Goal: Task Accomplishment & Management: Manage account settings

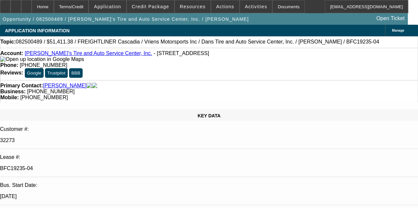
select select "0"
select select "3"
select select "0.1"
select select "4"
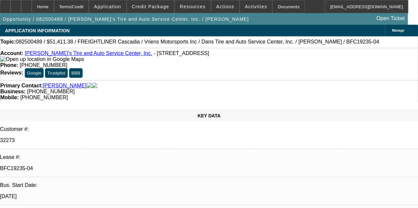
select select "0"
select select "3"
select select "0.1"
select select "4"
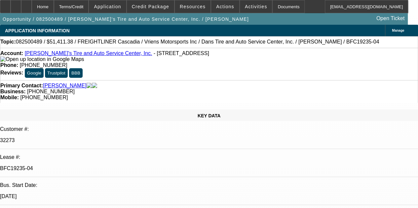
select select "0"
select select "3"
select select "0.1"
select select "4"
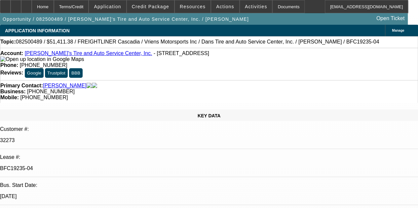
select select "0"
select select "3"
select select "0.1"
select select "4"
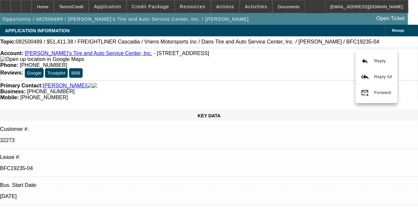
click at [355, 51] on div "reply Reply reply_all Reply All forward_to_inbox Forward" at bounding box center [376, 77] width 42 height 53
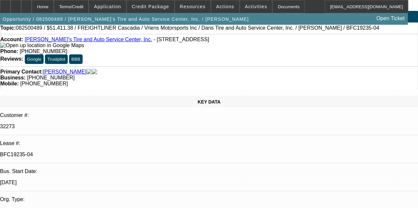
scroll to position [26, 0]
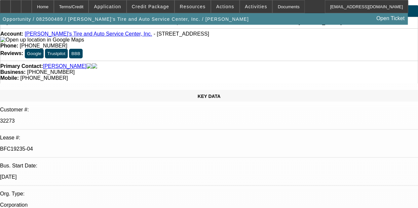
scroll to position [19, 0]
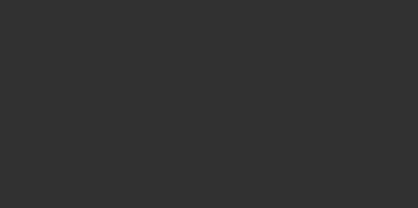
select select "4"
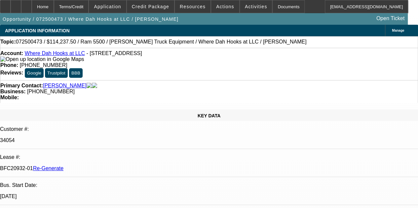
select select "0"
select select "2"
select select "0.1"
select select "4"
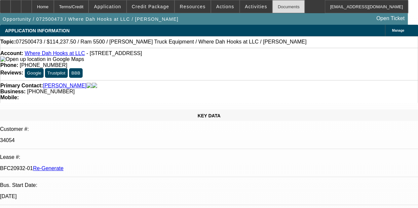
click at [272, 8] on div "Documents" at bounding box center [288, 6] width 32 height 13
click at [32, 10] on div at bounding box center [26, 6] width 11 height 13
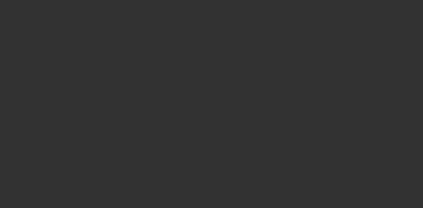
select select "4"
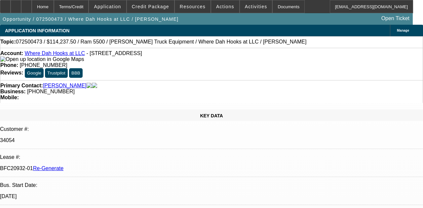
select select "0"
select select "2"
select select "0.1"
select select "4"
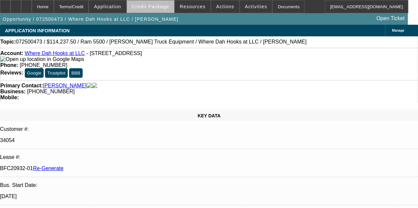
click at [165, 4] on span "Credit Package" at bounding box center [150, 6] width 37 height 5
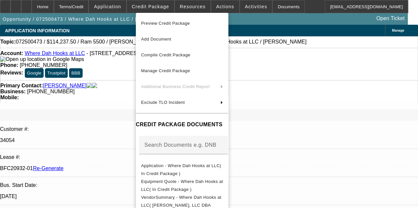
click at [188, 5] on div at bounding box center [209, 104] width 418 height 208
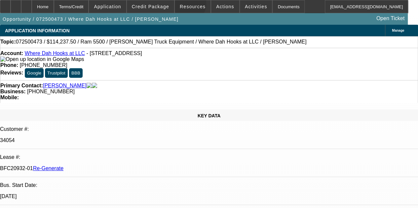
click at [188, 5] on span "Resources" at bounding box center [193, 6] width 26 height 5
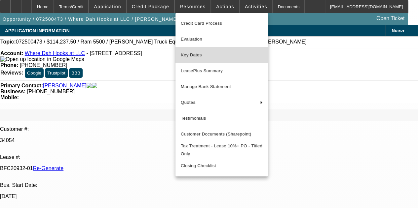
click at [191, 53] on span "Key Dates" at bounding box center [222, 55] width 82 height 8
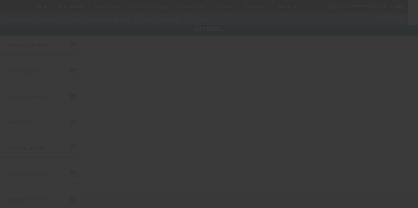
type input "[DATE]"
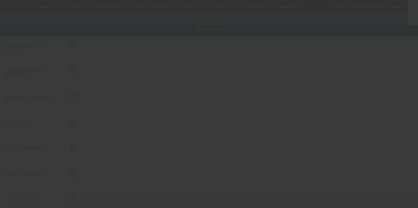
type input "[DATE]"
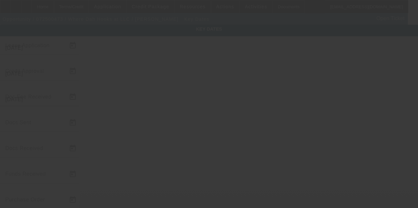
type input "[DATE]"
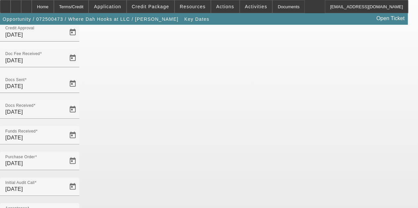
scroll to position [39, 0]
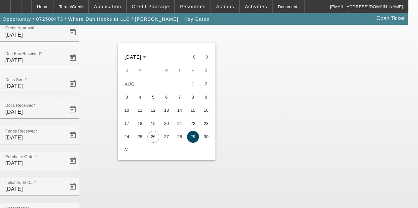
click at [178, 168] on div at bounding box center [209, 104] width 418 height 208
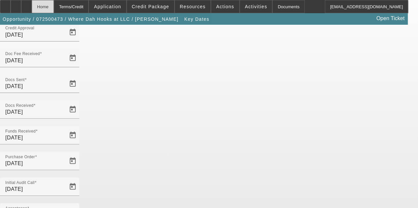
click at [54, 7] on div "Home" at bounding box center [43, 6] width 22 height 13
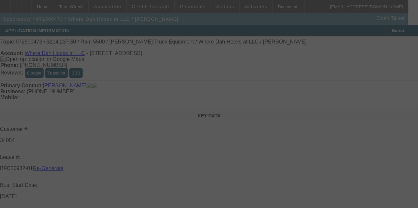
select select "4"
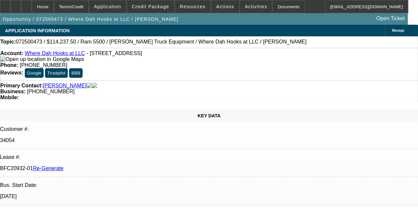
select select "0"
select select "2"
select select "0.1"
select select "4"
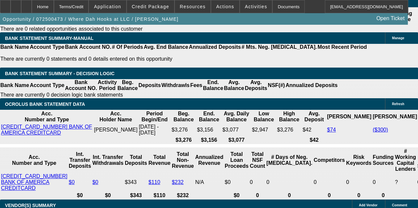
scroll to position [1196, 0]
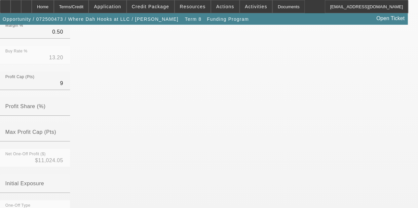
scroll to position [217, 0]
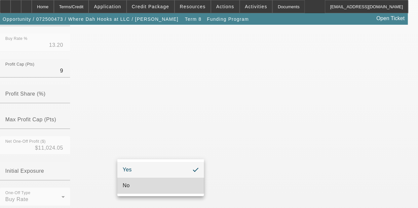
click at [133, 185] on mat-option "No" at bounding box center [160, 186] width 87 height 16
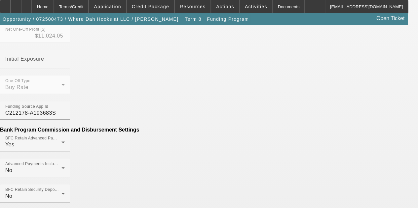
scroll to position [335, 0]
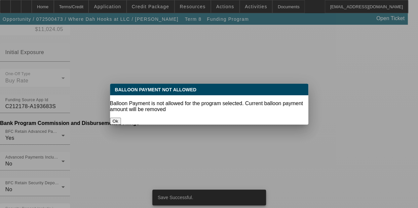
scroll to position [0, 0]
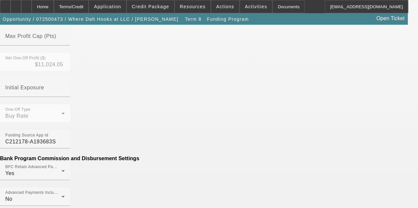
scroll to position [301, 0]
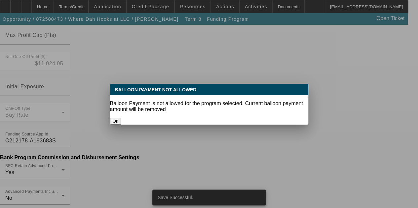
scroll to position [0, 0]
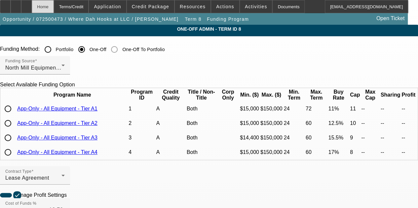
click at [54, 7] on div "Home" at bounding box center [43, 6] width 22 height 13
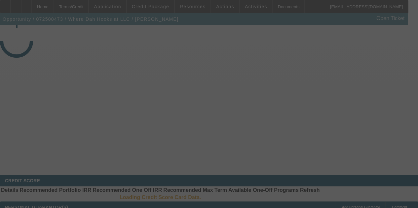
select select "4"
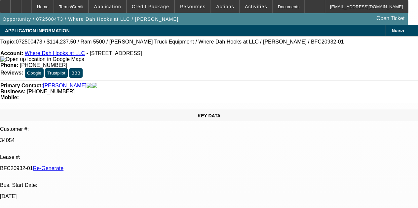
select select "0"
select select "2"
select select "0.1"
select select "4"
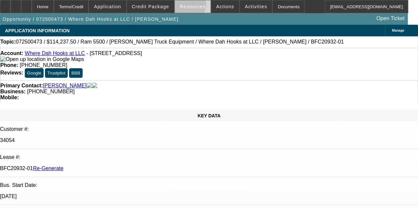
click at [186, 7] on span "Resources" at bounding box center [193, 6] width 26 height 5
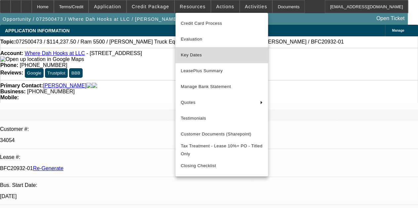
click at [190, 54] on span "Key Dates" at bounding box center [222, 55] width 82 height 8
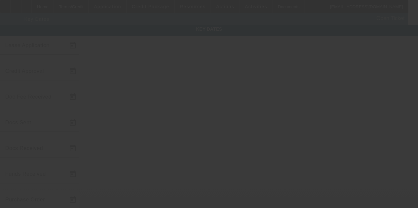
type input "[DATE]"
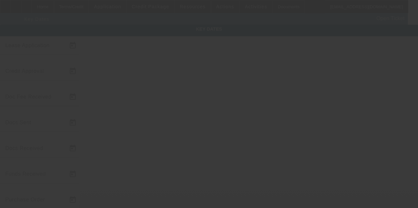
type input "[DATE]"
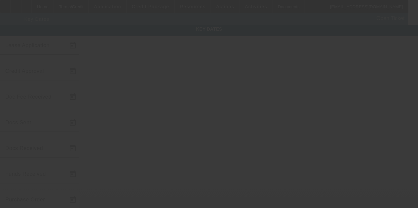
type input "[DATE]"
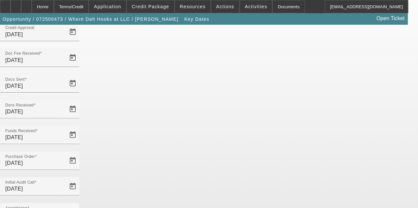
scroll to position [43, 0]
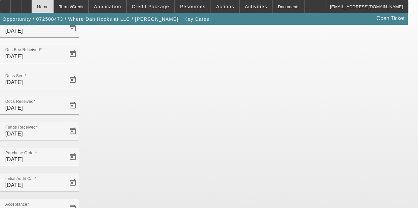
click at [54, 6] on div "Home" at bounding box center [43, 6] width 22 height 13
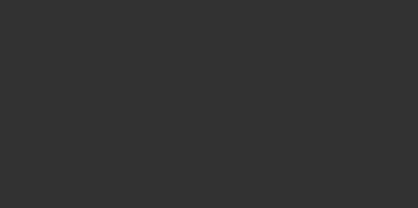
scroll to position [331, 0]
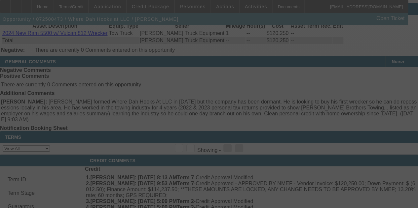
select select "4"
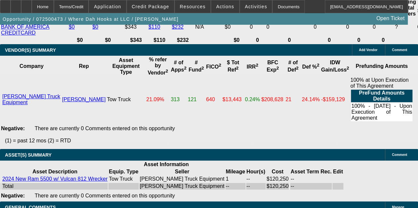
select select "0"
select select "2"
select select "0.1"
select select "4"
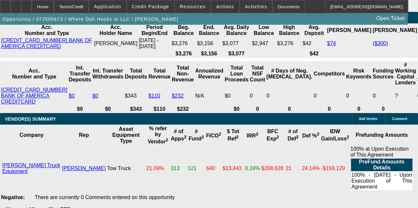
scroll to position [1174, 0]
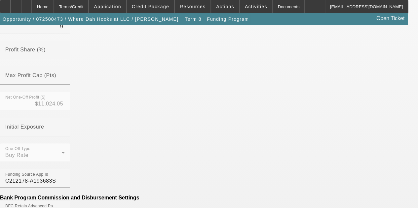
scroll to position [267, 0]
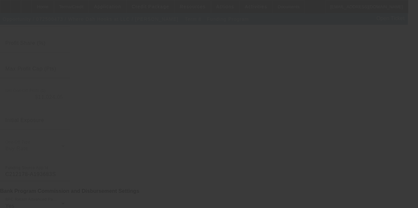
click at [246, 91] on div at bounding box center [209, 104] width 418 height 208
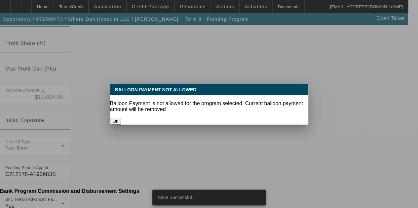
scroll to position [0, 0]
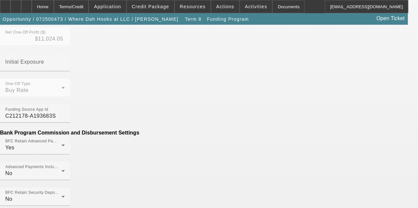
scroll to position [330, 0]
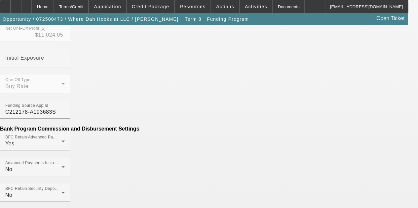
type input "$83.68"
type input "Per Diem"
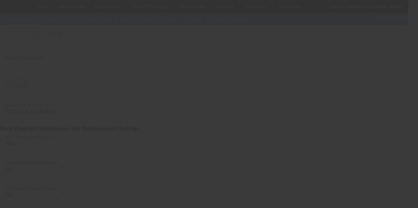
click at [326, 66] on div at bounding box center [209, 104] width 418 height 208
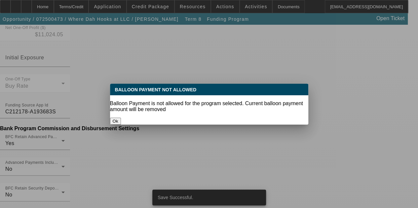
scroll to position [0, 0]
click at [387, 67] on div at bounding box center [209, 104] width 418 height 208
click at [121, 118] on button "Ok" at bounding box center [115, 121] width 11 height 7
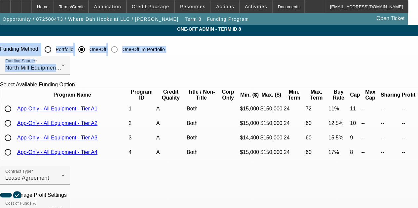
drag, startPoint x: 417, startPoint y: 52, endPoint x: 415, endPoint y: 92, distance: 40.7
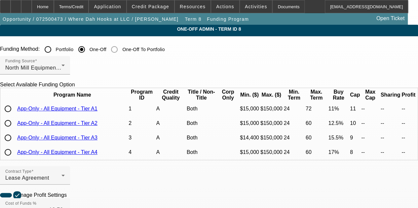
drag, startPoint x: 367, startPoint y: 65, endPoint x: 363, endPoint y: 63, distance: 3.9
click at [363, 63] on div "Funding Source North Mill Equipment Finance LLC" at bounding box center [209, 69] width 418 height 26
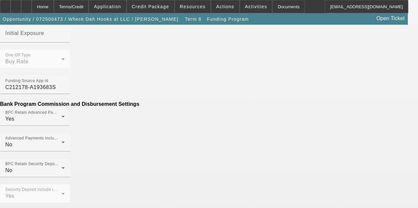
scroll to position [358, 0]
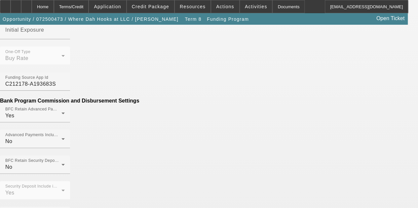
type input "$83.68"
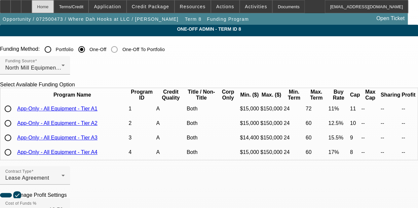
click at [54, 8] on div "Home" at bounding box center [43, 6] width 22 height 13
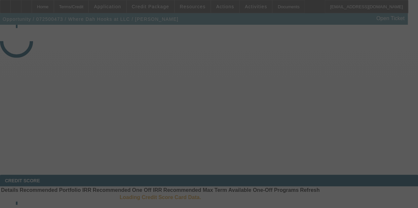
select select "4"
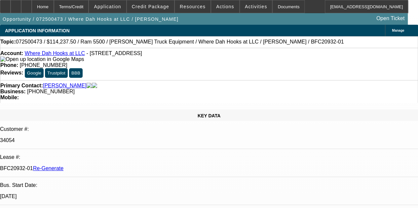
select select "0"
select select "0.1"
select select "1"
select select "2"
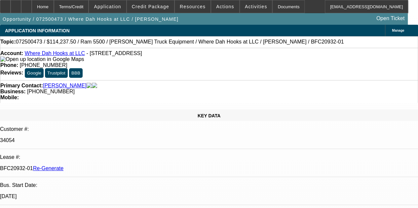
select select "4"
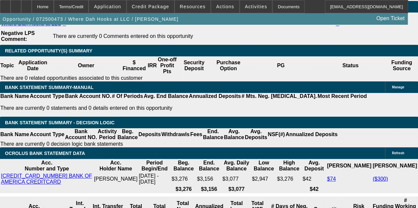
scroll to position [1212, 0]
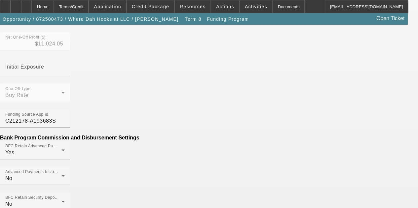
scroll to position [338, 0]
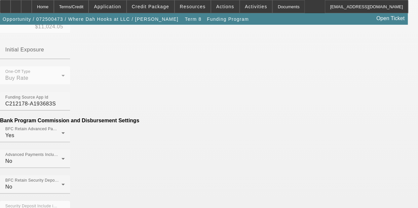
drag, startPoint x: 69, startPoint y: 109, endPoint x: 90, endPoint y: 107, distance: 20.8
type input "$200.00"
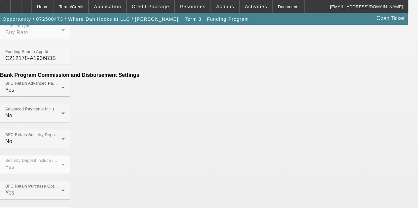
scroll to position [395, 0]
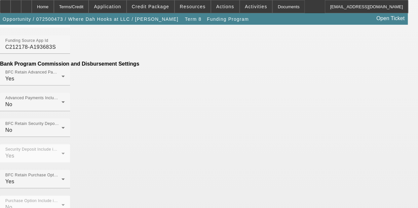
type input "$83.68"
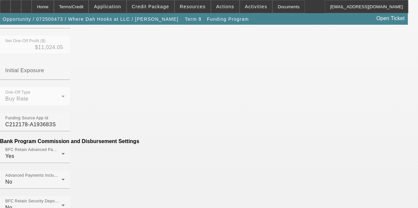
scroll to position [311, 0]
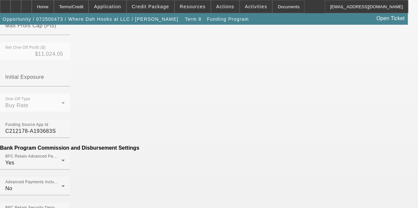
type input "Per Diem"
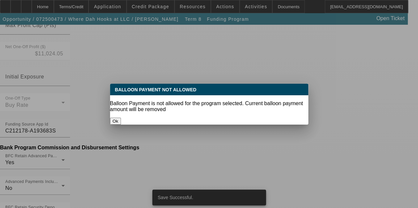
scroll to position [0, 0]
click at [121, 118] on button "Ok" at bounding box center [115, 121] width 11 height 7
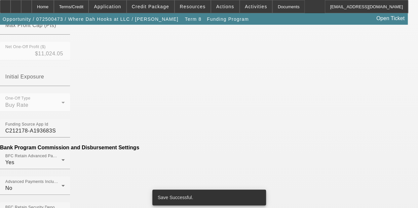
scroll to position [311, 0]
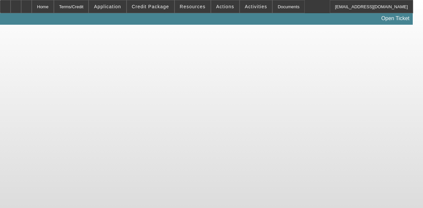
drag, startPoint x: 0, startPoint y: 0, endPoint x: 307, endPoint y: 132, distance: 334.7
click at [307, 132] on body "Home Terms/Credit Application Credit Package Resources Actions Activities Docum…" at bounding box center [211, 104] width 423 height 208
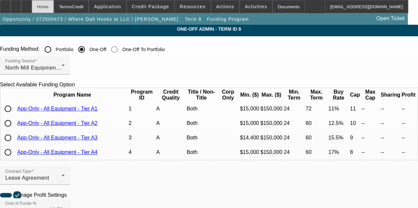
click at [54, 5] on div "Home" at bounding box center [43, 6] width 22 height 13
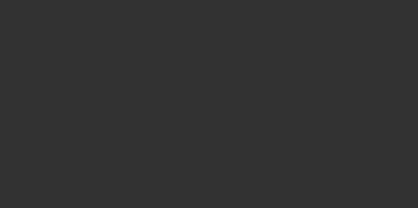
select select "4"
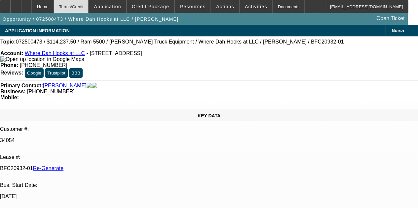
select select "0"
select select "2"
select select "0.1"
select select "4"
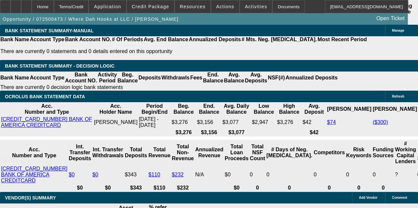
scroll to position [1207, 0]
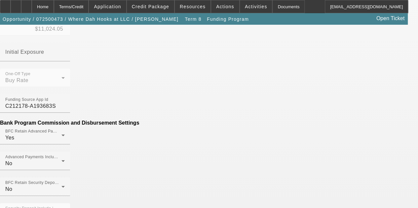
scroll to position [290, 0]
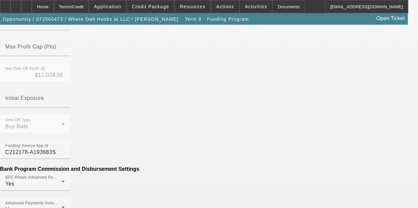
scroll to position [340, 0]
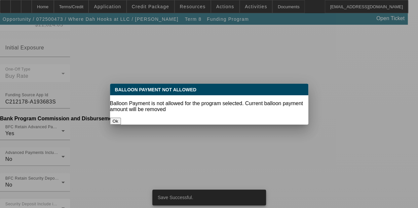
click at [375, 117] on div at bounding box center [209, 104] width 418 height 208
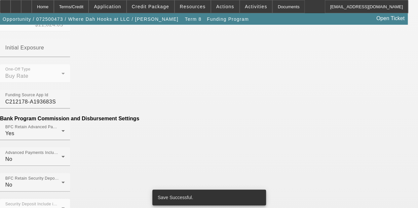
scroll to position [340, 0]
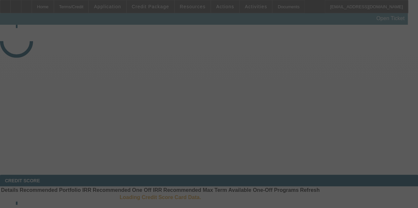
select select "3"
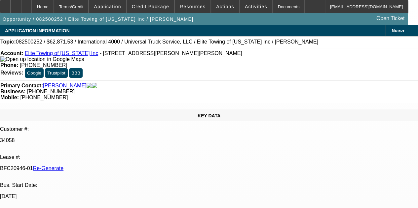
select select "0.1"
select select "0"
select select "6"
click at [272, 11] on div "Documents" at bounding box center [288, 6] width 32 height 13
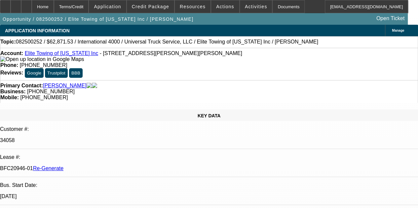
click at [315, 10] on div "Home Terms/Credit Application Credit Package Resources Actions Activities Docum…" at bounding box center [204, 6] width 408 height 13
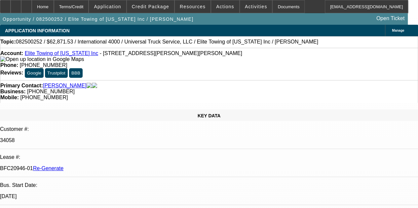
scroll to position [185, 0]
click at [272, 6] on div "Documents" at bounding box center [288, 6] width 32 height 13
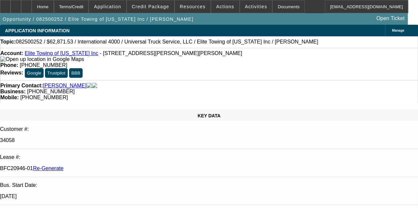
click at [216, 7] on span "Actions" at bounding box center [225, 6] width 18 height 5
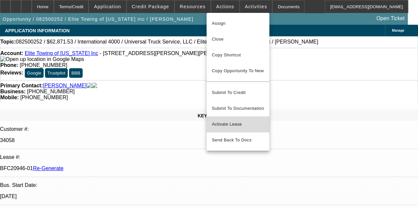
click at [228, 121] on span "Activate Lease" at bounding box center [238, 125] width 52 height 8
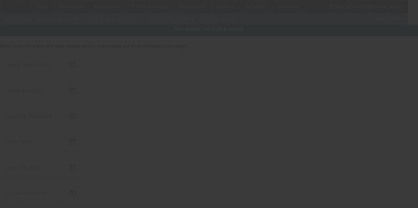
type input "8/11/2025"
type input "8/19/2025"
type input "8/20/2025"
type input "8/21/2025"
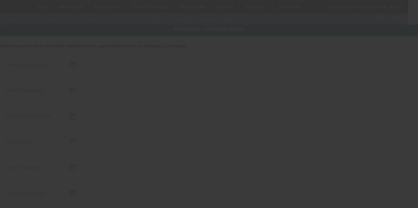
type input "8/25/2025"
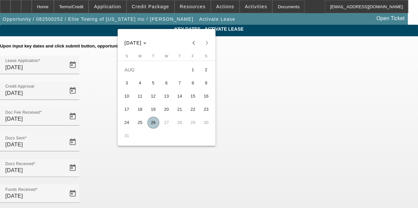
click at [152, 121] on span "26" at bounding box center [153, 123] width 12 height 12
type input "8/26/2025"
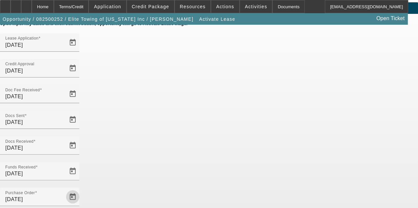
scroll to position [41, 0]
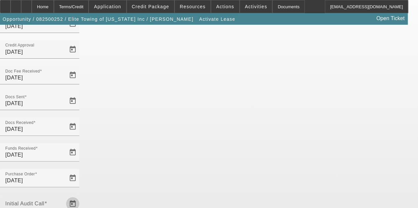
click at [81, 196] on span "Open calendar" at bounding box center [73, 204] width 16 height 16
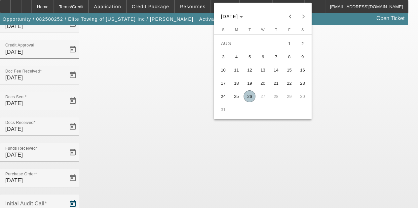
click at [247, 98] on span "26" at bounding box center [249, 96] width 12 height 12
type input "8/26/2025"
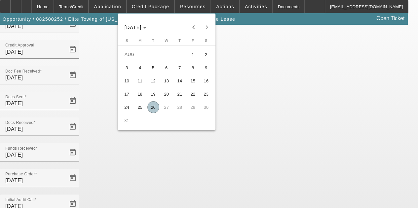
click at [153, 109] on span "26" at bounding box center [153, 107] width 12 height 12
type input "8/26/2025"
type input "9/1/2025"
type input "10/1/2025"
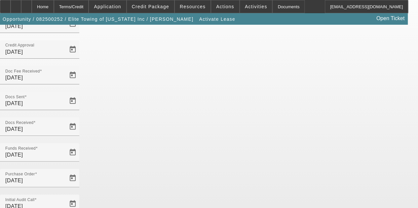
scroll to position [68, 0]
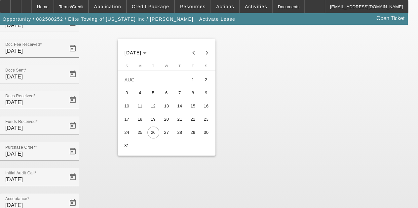
click at [181, 134] on span "28" at bounding box center [180, 133] width 12 height 12
type input "8/28/2025"
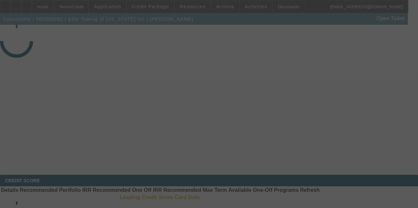
select select "4"
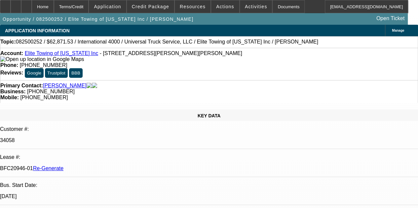
select select "0.1"
select select "0"
select select "6"
click at [32, 9] on div at bounding box center [26, 6] width 11 height 13
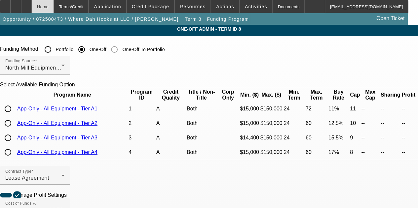
click at [54, 7] on div "Home" at bounding box center [43, 6] width 22 height 13
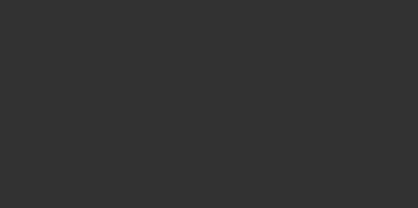
select select "4"
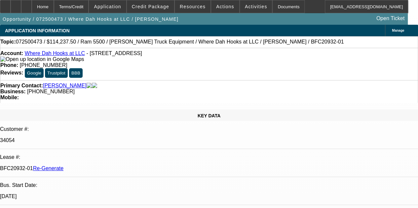
select select "0"
select select "0.1"
select select "1"
select select "2"
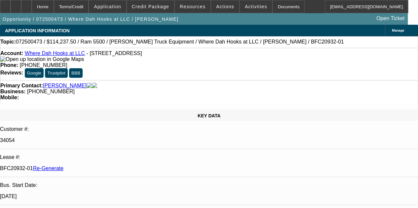
select select "4"
click at [240, 2] on span at bounding box center [256, 7] width 32 height 16
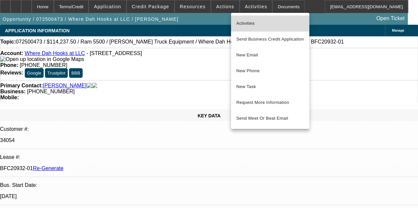
click at [242, 26] on span "Activities" at bounding box center [270, 23] width 68 height 8
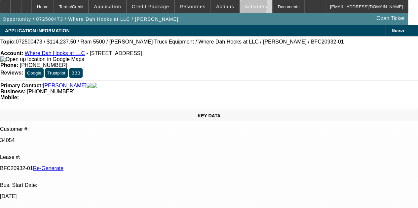
click at [245, 6] on span "Activities" at bounding box center [256, 6] width 22 height 5
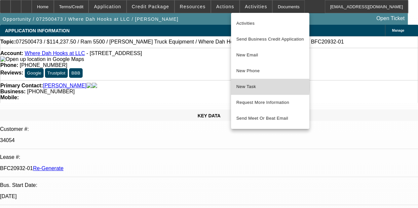
click at [242, 87] on span "New Task" at bounding box center [270, 87] width 68 height 8
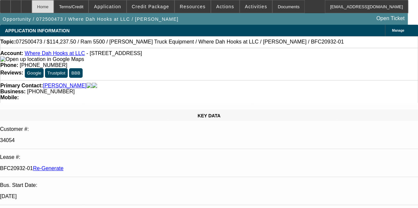
click at [54, 4] on div "Home" at bounding box center [43, 6] width 22 height 13
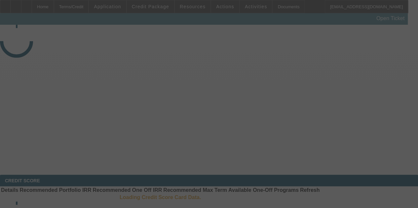
select select "3"
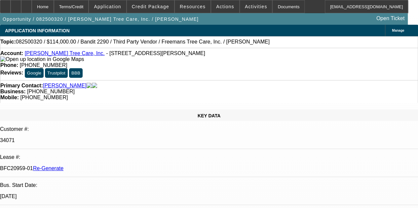
select select "0"
select select "6"
click at [5, 4] on icon at bounding box center [5, 4] width 0 height 0
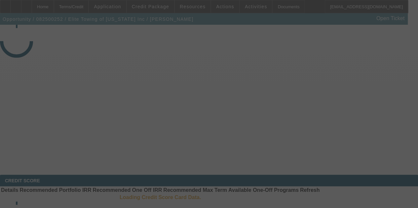
select select "4"
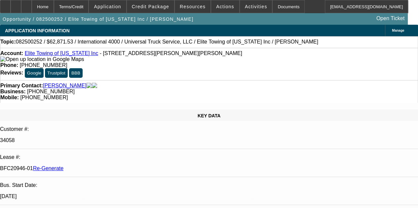
select select "0.1"
select select "0"
select select "6"
click at [273, 8] on div "Documents" at bounding box center [288, 6] width 32 height 13
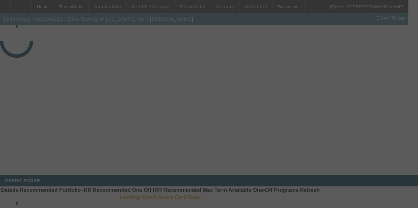
select select "4"
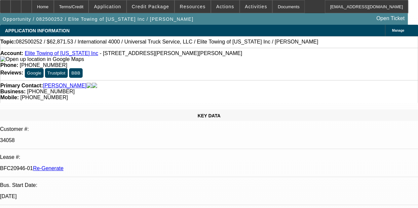
select select "0.1"
select select "0"
select select "6"
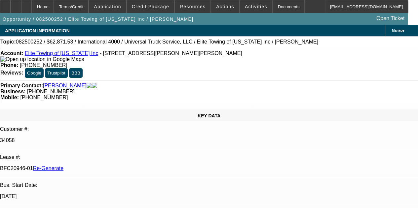
type input "wire"
click at [272, 8] on div "Documents" at bounding box center [288, 6] width 32 height 13
click at [26, 4] on icon at bounding box center [26, 4] width 0 height 0
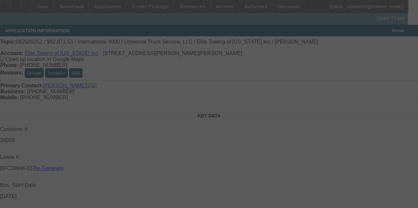
select select "4"
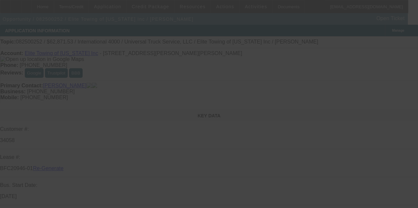
select select "0.1"
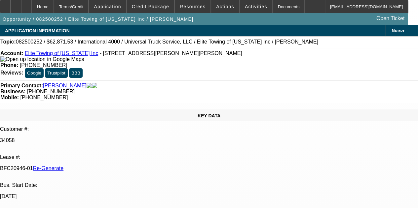
select select "0"
select select "6"
click at [32, 7] on div at bounding box center [26, 6] width 11 height 13
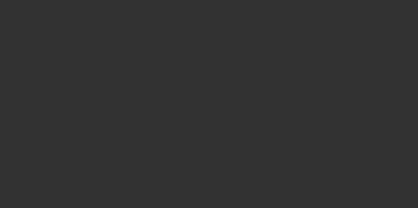
select select "4"
select select "0.1"
select select "0"
select select "6"
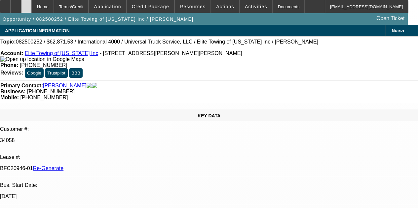
click at [32, 6] on div at bounding box center [26, 6] width 11 height 13
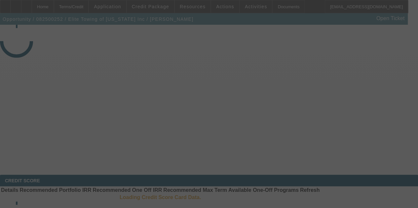
select select "4"
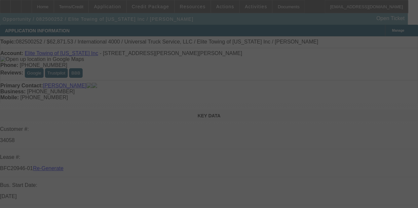
click at [269, 7] on div at bounding box center [209, 104] width 418 height 208
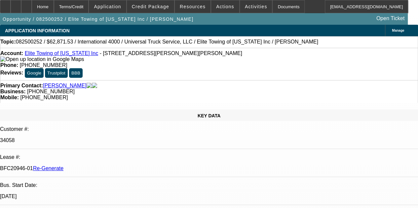
select select "0.1"
select select "0"
select select "6"
click at [272, 7] on div "Documents" at bounding box center [288, 6] width 32 height 13
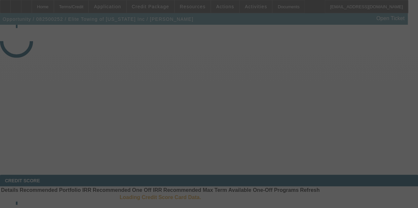
select select "4"
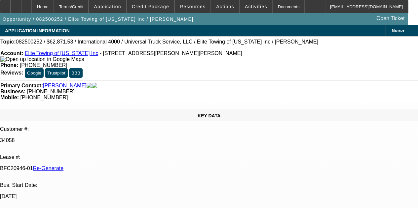
select select "0.1"
select select "0"
select select "6"
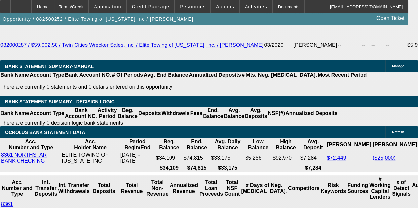
scroll to position [1270, 0]
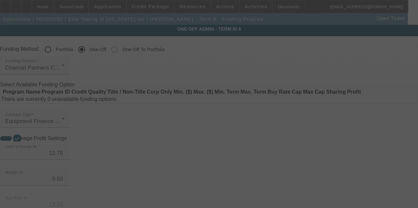
radio input "true"
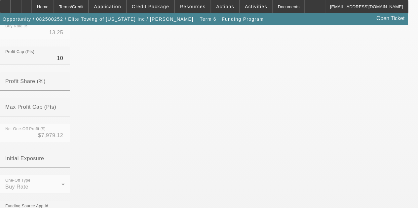
scroll to position [242, 0]
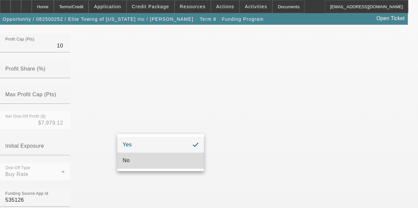
click at [128, 160] on span "No" at bounding box center [125, 161] width 7 height 8
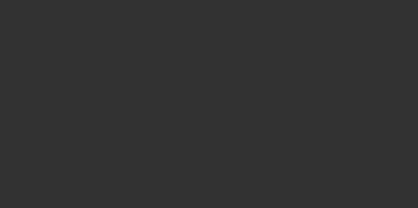
radio input "true"
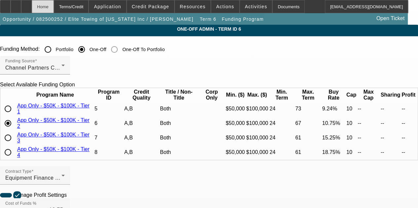
click at [54, 4] on div "Home" at bounding box center [43, 6] width 22 height 13
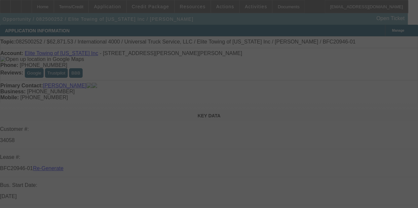
select select "4"
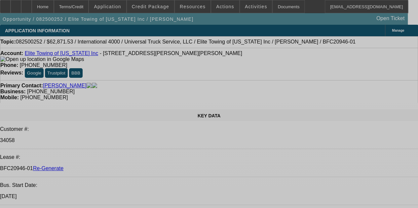
select select "0.1"
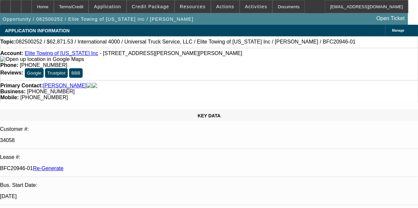
select select "0"
select select "6"
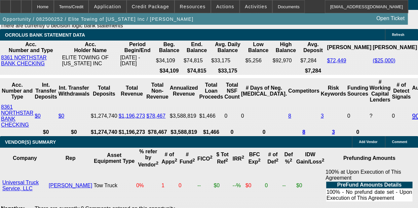
scroll to position [1374, 0]
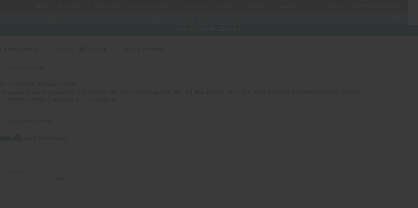
radio input "true"
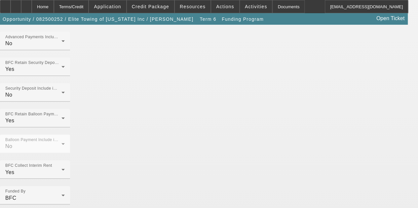
scroll to position [455, 0]
click at [54, 4] on div "Home" at bounding box center [43, 6] width 22 height 13
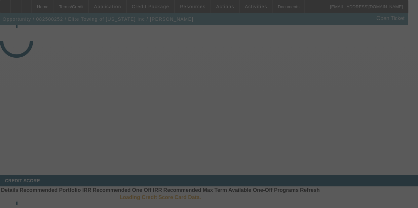
select select "4"
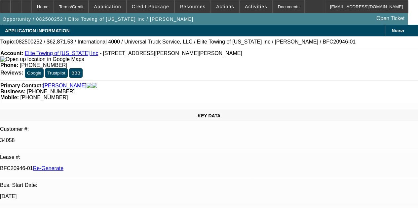
select select "0.1"
select select "0"
select select "6"
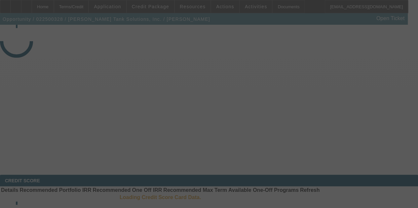
select select "3"
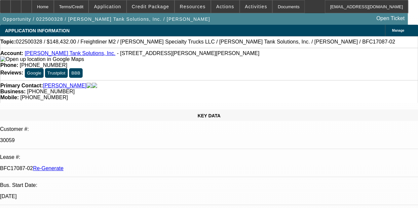
select select "0"
select select "2"
select select "0"
select select "6"
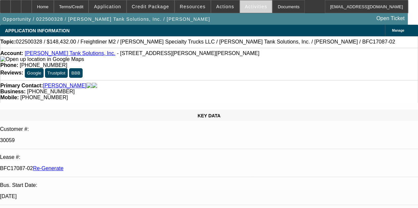
click at [245, 8] on span "Activities" at bounding box center [256, 6] width 22 height 5
click at [242, 8] on div at bounding box center [209, 104] width 418 height 208
click at [245, 6] on span "Activities" at bounding box center [256, 6] width 22 height 5
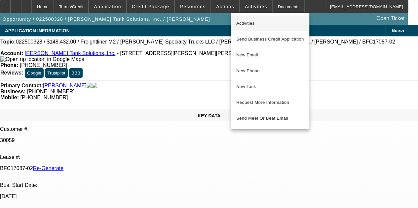
click at [240, 21] on span "Activities" at bounding box center [270, 23] width 68 height 8
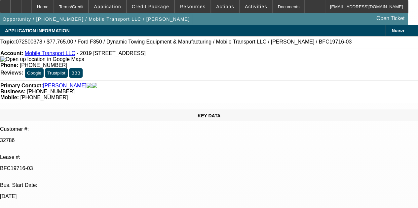
select select "0"
select select "2"
select select "0"
select select "6"
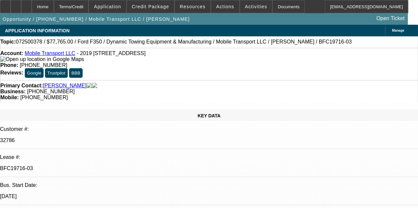
select select "0"
select select "2"
select select "0"
select select "6"
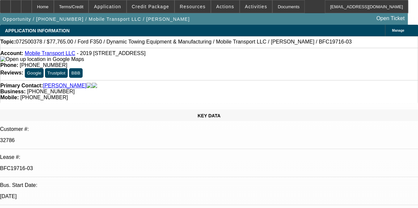
select select "0"
select select "2"
select select "0"
select select "6"
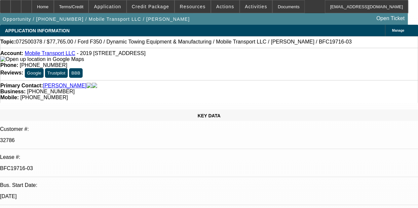
select select "0"
select select "2"
select select "0"
select select "6"
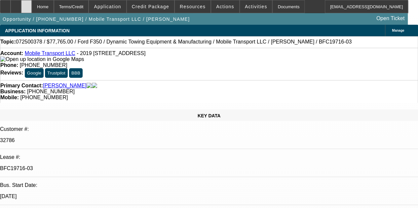
click at [32, 6] on div at bounding box center [26, 6] width 11 height 13
select select "0"
select select "2"
select select "0"
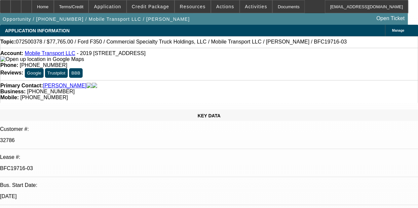
select select "6"
select select "0"
select select "2"
select select "0"
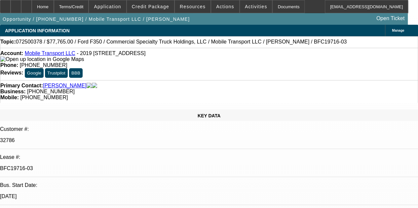
select select "6"
select select "0"
select select "2"
select select "0"
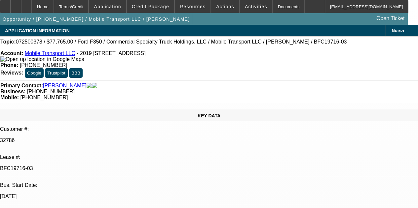
select select "6"
select select "0"
select select "2"
select select "0"
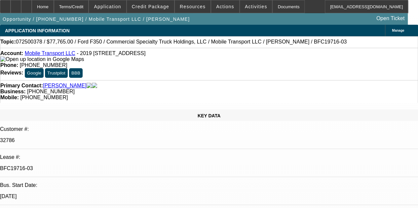
select select "6"
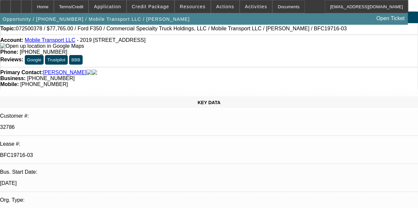
scroll to position [15, 0]
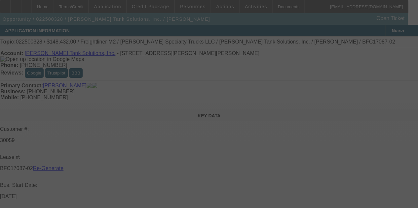
select select "3"
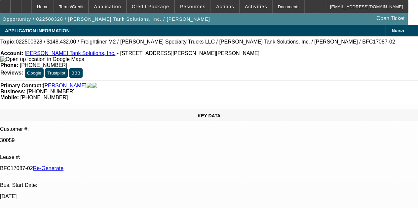
select select "0"
select select "2"
select select "0"
select select "6"
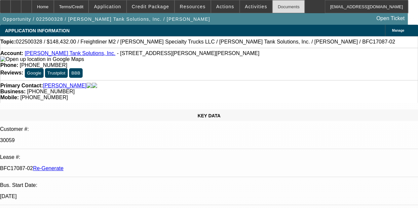
click at [272, 7] on div "Documents" at bounding box center [288, 6] width 32 height 13
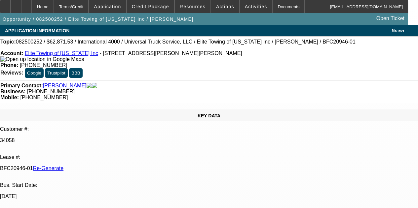
select select "4"
select select "0.1"
select select "0"
select select "6"
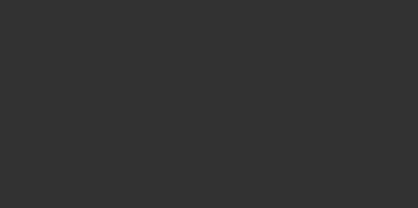
click at [92, 50] on div at bounding box center [209, 104] width 418 height 208
select select "3"
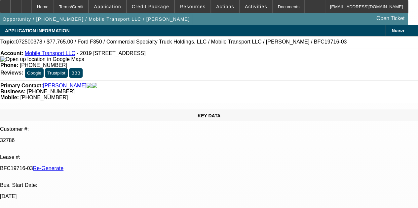
select select "0"
select select "2"
select select "0"
select select "6"
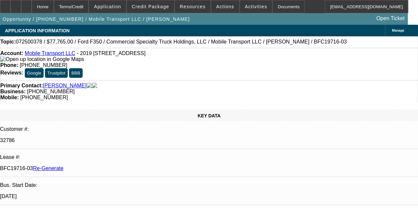
click at [5, 4] on icon at bounding box center [5, 4] width 0 height 0
click at [143, 6] on span "Credit Package" at bounding box center [150, 6] width 37 height 5
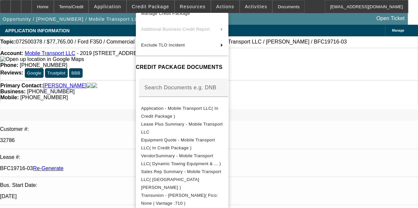
scroll to position [63, 0]
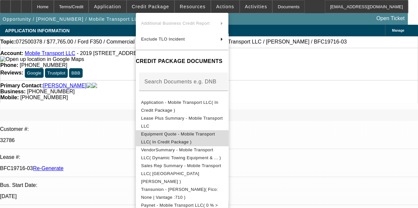
click at [158, 134] on span "Equipment Quote - Mobile Transport LLC( In Credit Package )" at bounding box center [178, 138] width 74 height 13
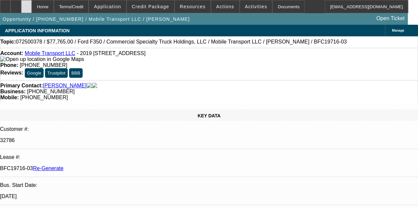
click at [32, 4] on div at bounding box center [26, 6] width 11 height 13
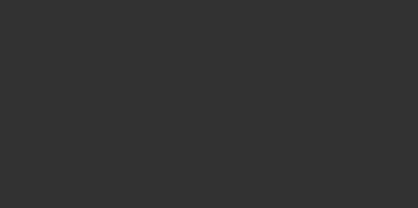
select select "3"
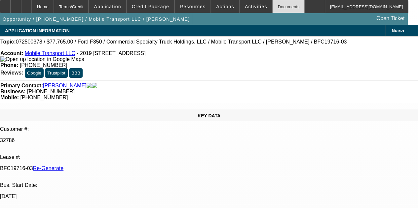
select select "0"
select select "2"
select select "6"
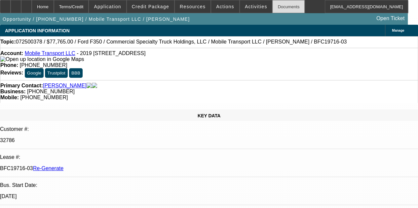
click at [272, 7] on div "Documents" at bounding box center [288, 6] width 32 height 13
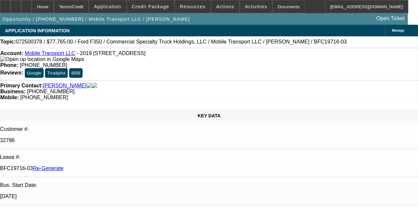
click at [26, 4] on icon at bounding box center [26, 4] width 0 height 0
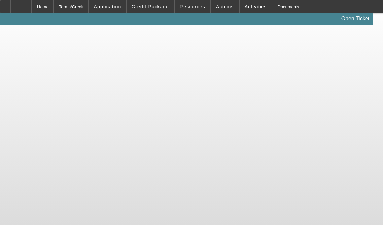
click at [26, 73] on body "Home Terms/Credit Application Credit Package Resources Actions Activities Docum…" at bounding box center [191, 112] width 383 height 225
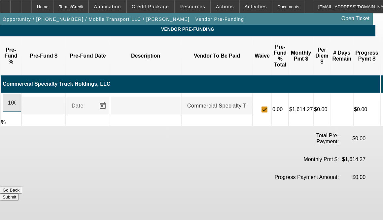
click at [16, 99] on input "100" at bounding box center [12, 103] width 8 height 8
type input "$77,765.00"
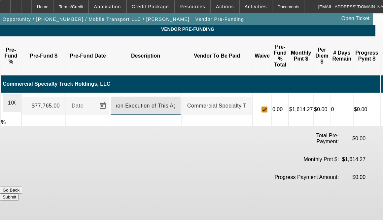
scroll to position [0, 7]
type input "Upon Execution of This Agreement"
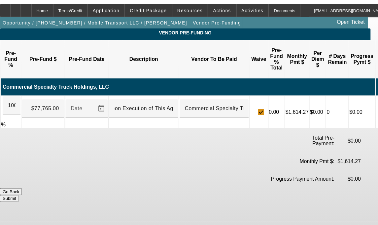
scroll to position [0, 0]
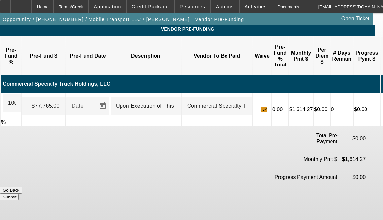
click at [19, 193] on button "Submit" at bounding box center [9, 196] width 19 height 7
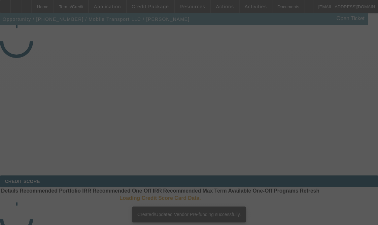
select select "3"
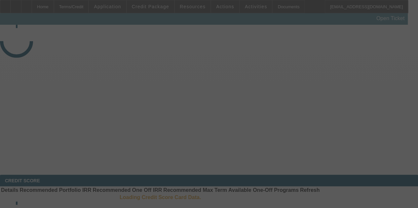
select select "3"
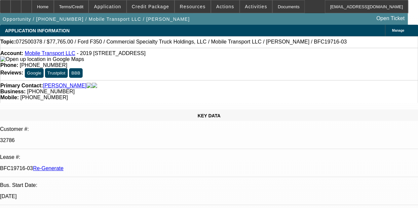
select select "0"
select select "2"
select select "0"
select select "6"
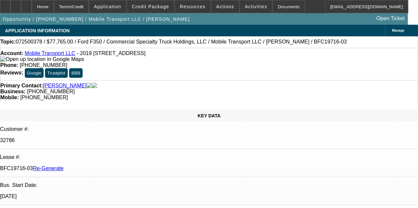
click at [207, 29] on div "APPLICATION INFORMATION Manage" at bounding box center [209, 31] width 418 height 12
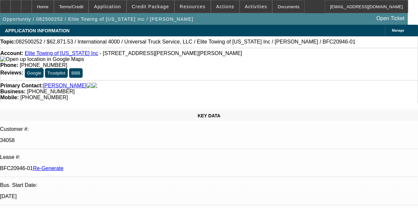
select select "4"
select select "0.1"
select select "0"
select select "6"
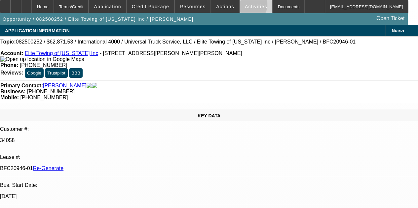
click at [245, 7] on span "Activities" at bounding box center [256, 6] width 22 height 5
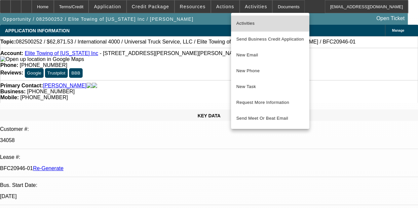
click at [240, 23] on span "Activities" at bounding box center [270, 23] width 68 height 8
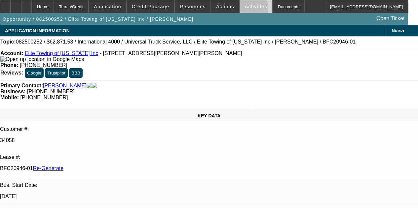
click at [240, 10] on span at bounding box center [256, 7] width 32 height 16
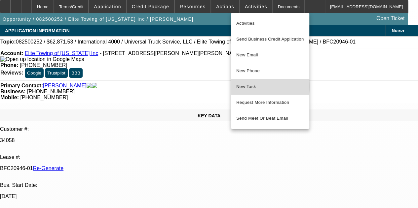
click at [240, 87] on span "New Task" at bounding box center [270, 87] width 68 height 8
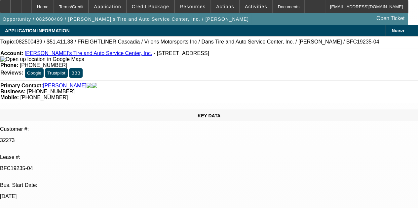
select select "0"
select select "3"
select select "0.1"
select select "4"
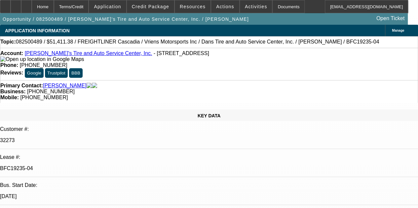
select select "0"
select select "3"
select select "0.1"
select select "4"
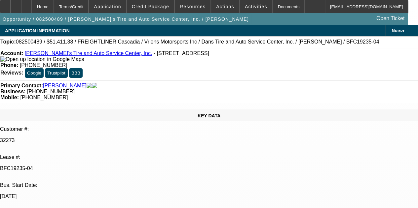
select select "0"
select select "3"
select select "0.1"
select select "4"
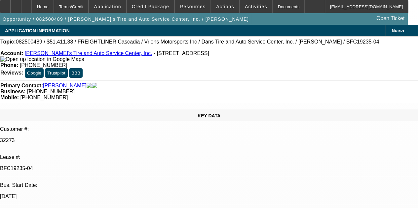
select select "0"
select select "3"
select select "0.1"
select select "4"
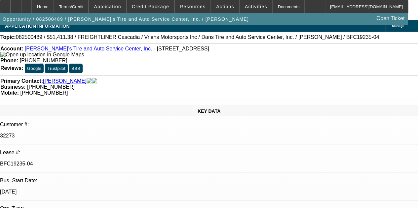
scroll to position [13, 0]
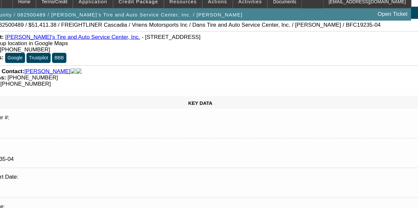
scroll to position [62, 0]
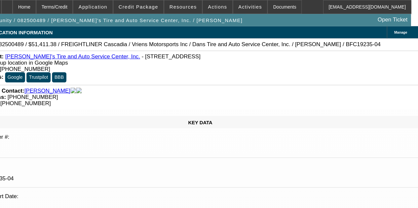
scroll to position [0, 0]
click at [153, 8] on span "Credit Package" at bounding box center [150, 6] width 37 height 5
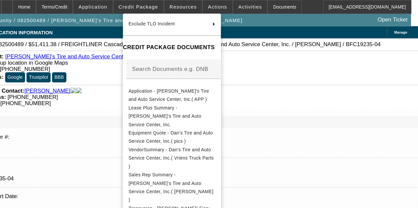
scroll to position [96, 0]
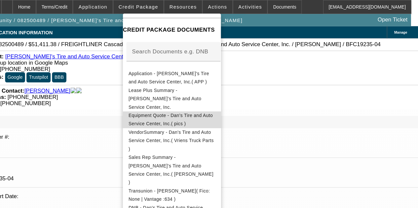
click at [173, 107] on span "Equipment Quote - Dan's Tire and Auto Service Center, Inc.( pics )" at bounding box center [181, 113] width 80 height 13
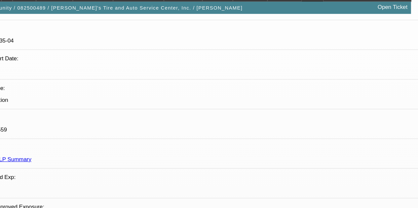
scroll to position [124, 0]
